Goal: Task Accomplishment & Management: Manage account settings

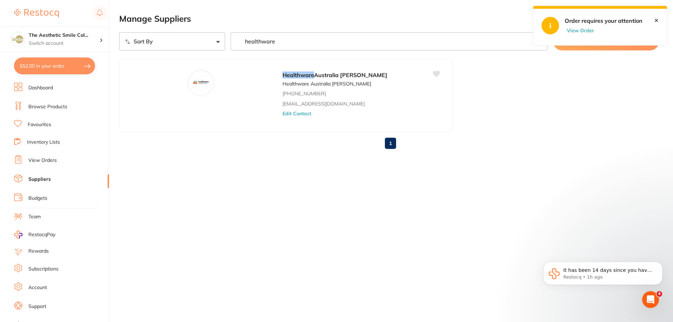
click at [585, 29] on button "View Order" at bounding box center [582, 30] width 35 height 6
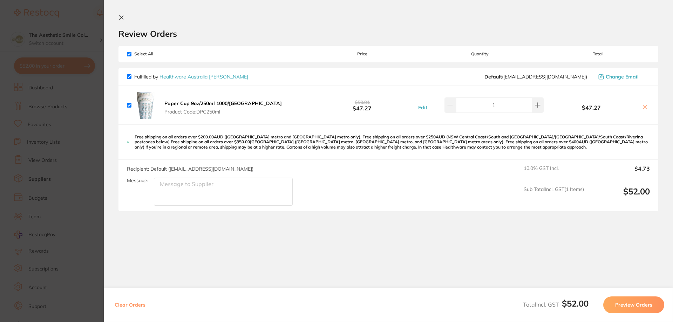
click at [117, 18] on section "Review Orders Your orders are being processed and we will notify you once we ha…" at bounding box center [389, 161] width 570 height 322
drag, startPoint x: 122, startPoint y: 16, endPoint x: 118, endPoint y: 32, distance: 16.1
click at [120, 16] on icon at bounding box center [122, 18] width 4 height 4
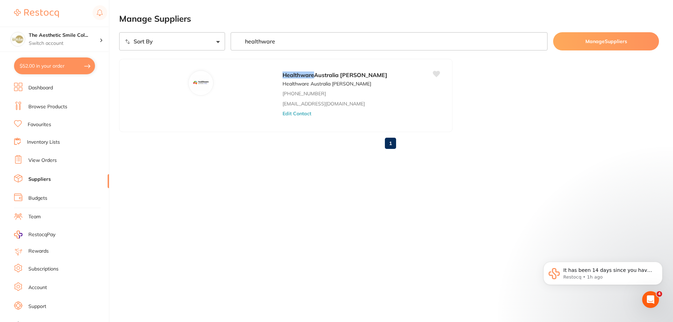
click at [40, 63] on button "$52.00 in your order" at bounding box center [54, 66] width 81 height 17
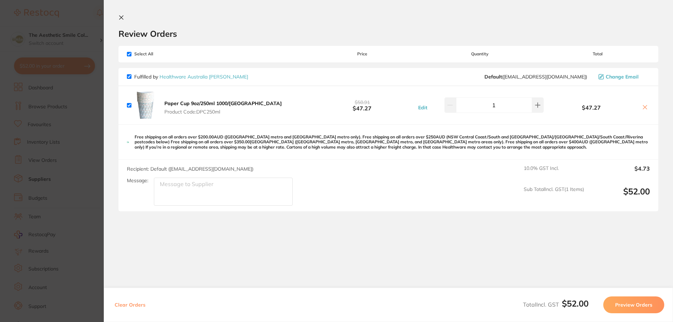
click at [632, 308] on button "Preview Orders" at bounding box center [634, 305] width 61 height 17
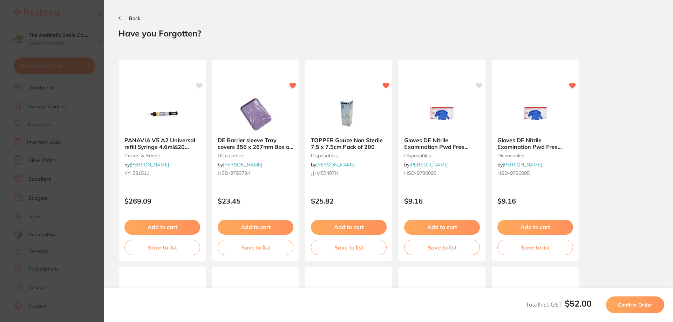
click at [632, 308] on span "Confirm Order" at bounding box center [635, 305] width 34 height 6
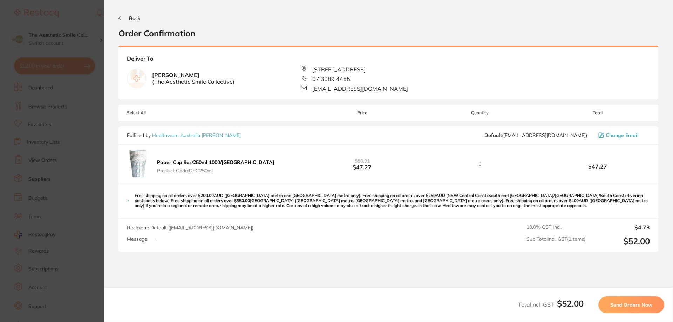
click at [632, 308] on span "Send Orders Now" at bounding box center [632, 305] width 42 height 6
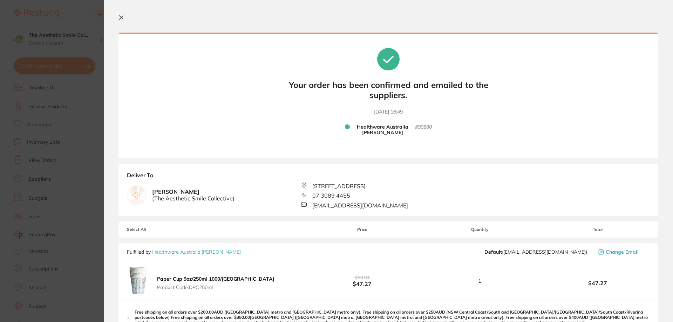
click at [121, 16] on icon at bounding box center [122, 18] width 6 height 6
